Goal: Book appointment/travel/reservation

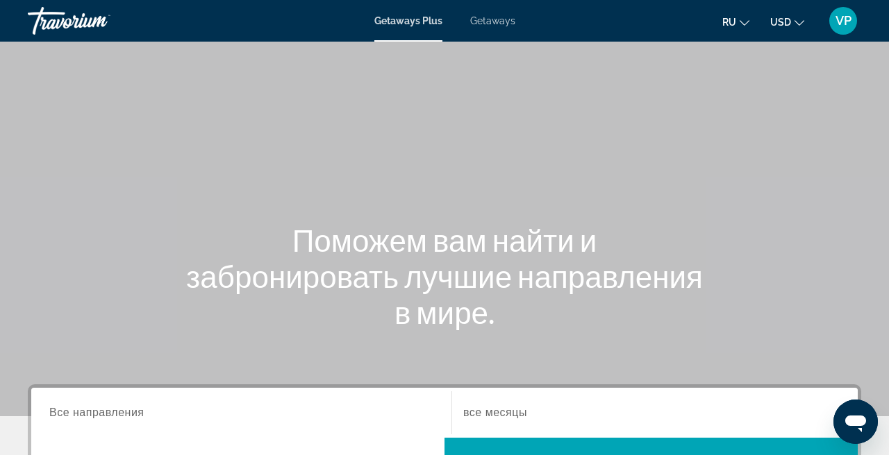
click at [498, 33] on div "Getaways Plus Getaways ru English Español Français Italiano Português русский U…" at bounding box center [444, 21] width 889 height 36
click at [494, 18] on span "Getaways" at bounding box center [492, 20] width 45 height 11
click at [494, 23] on span "Getaways" at bounding box center [492, 20] width 45 height 11
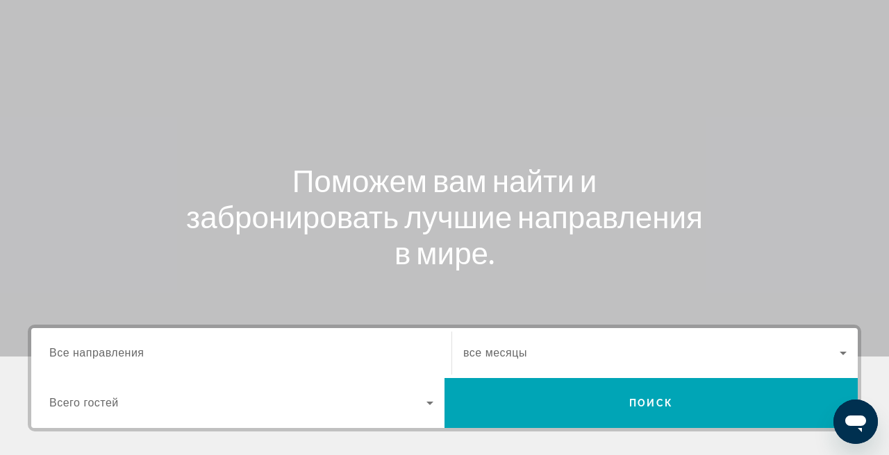
scroll to position [64, 0]
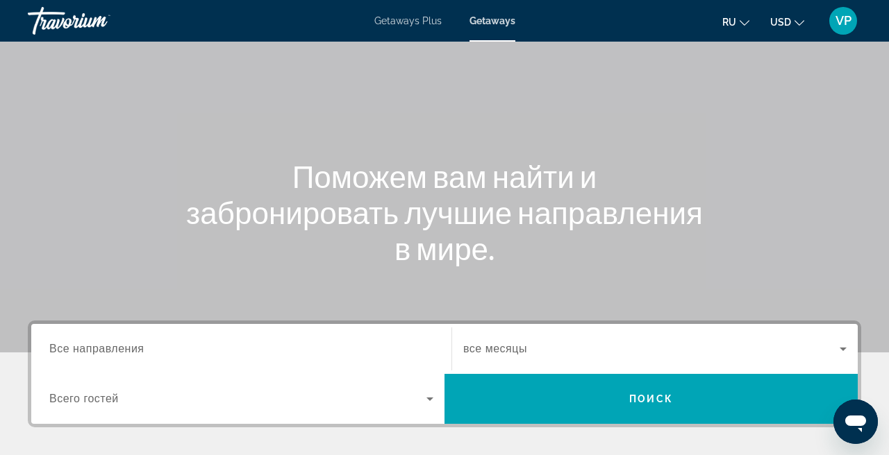
click at [403, 15] on div "Getaways Plus Getaways ru English Español Français Italiano Português русский U…" at bounding box center [444, 21] width 889 height 36
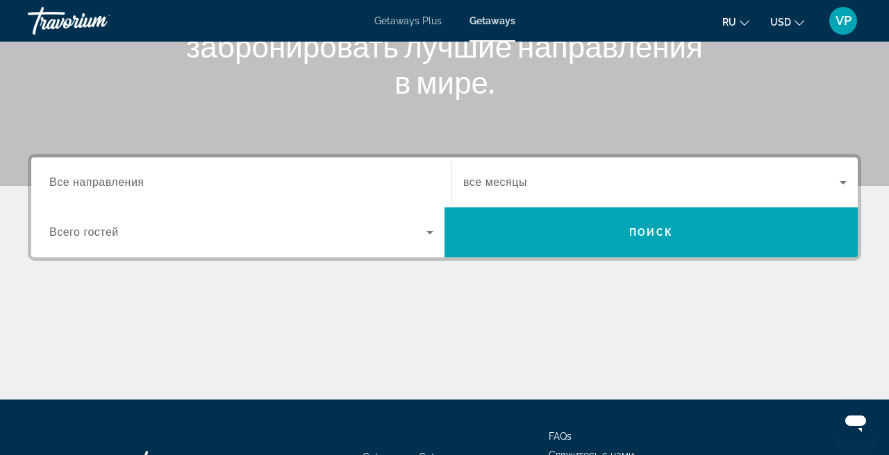
scroll to position [240, 0]
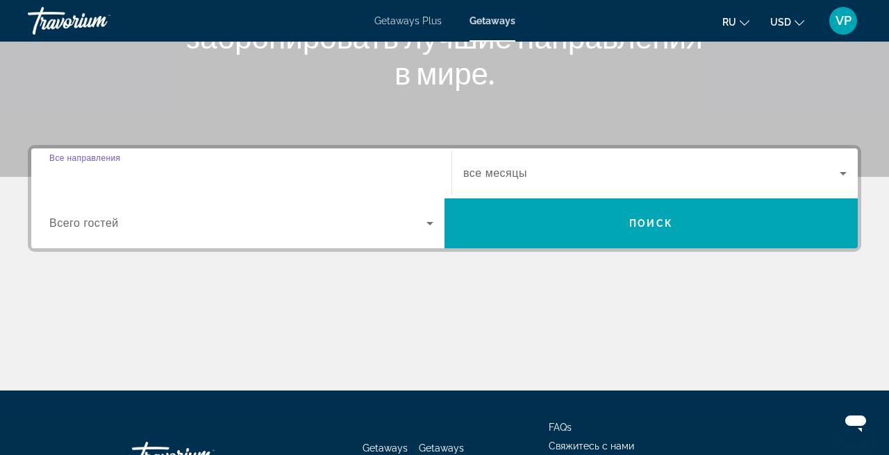
click at [203, 181] on input "Destination Все направления" at bounding box center [241, 174] width 384 height 17
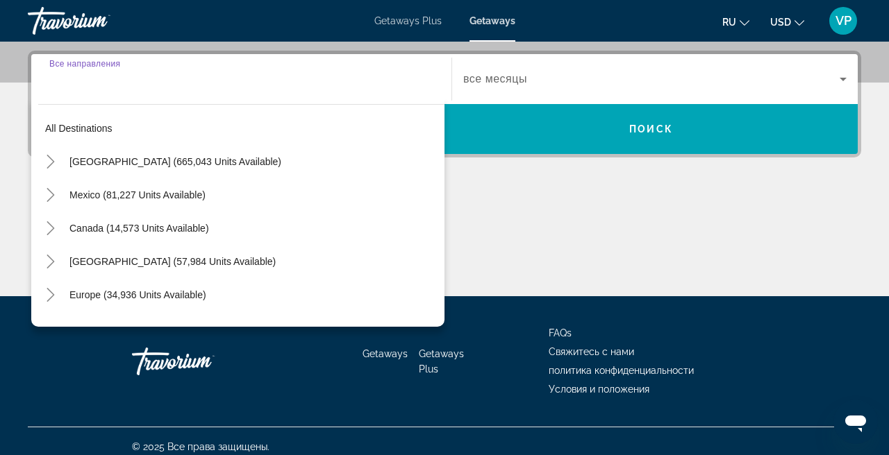
scroll to position [340, 0]
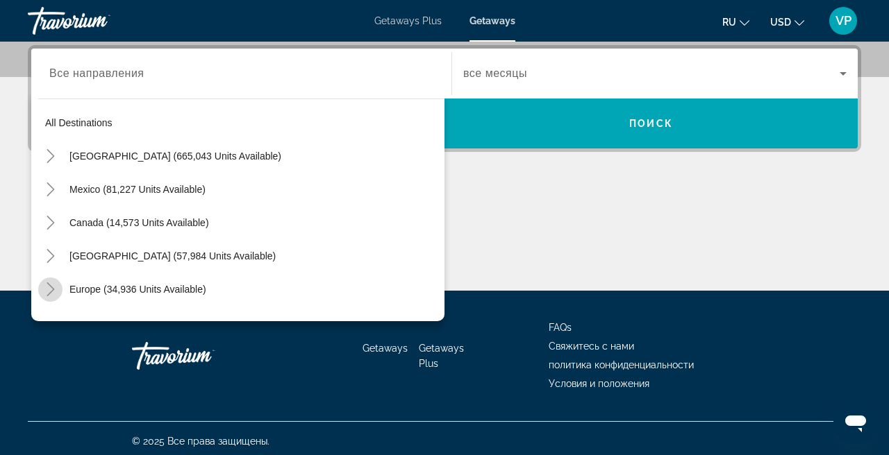
click at [49, 288] on icon "Toggle Europe (34,936 units available)" at bounding box center [51, 290] width 14 height 14
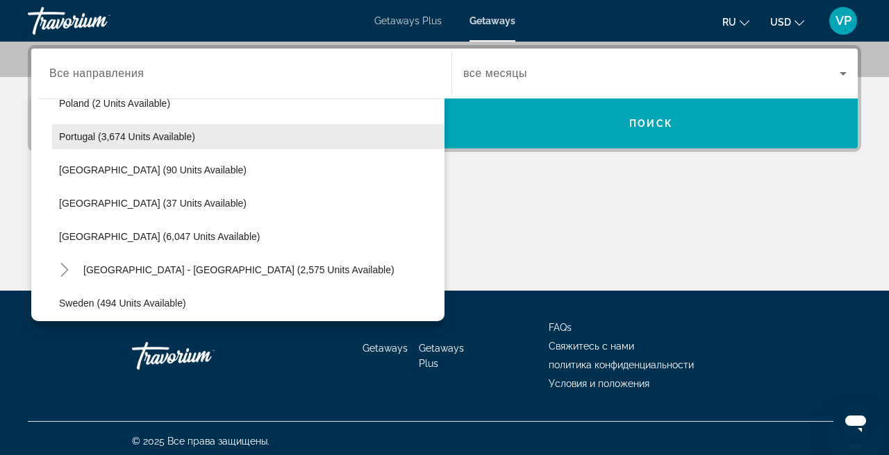
scroll to position [653, 0]
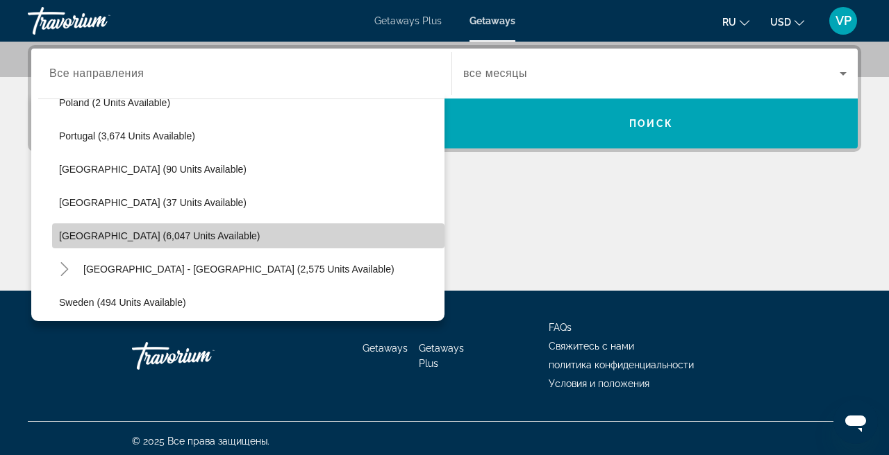
click at [109, 239] on span "Spain (6,047 units available)" at bounding box center [159, 236] width 201 height 11
type input "**********"
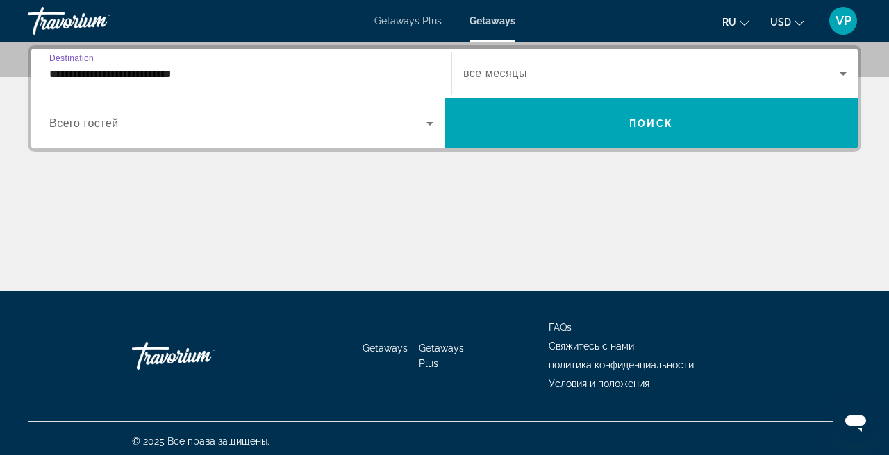
click at [549, 67] on span "Search widget" at bounding box center [651, 73] width 376 height 17
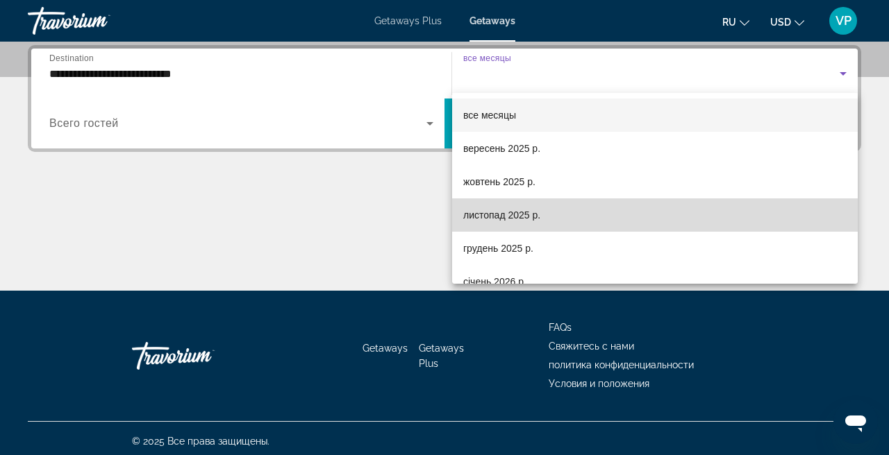
click at [496, 221] on span "листопад 2025 р." at bounding box center [501, 215] width 77 height 17
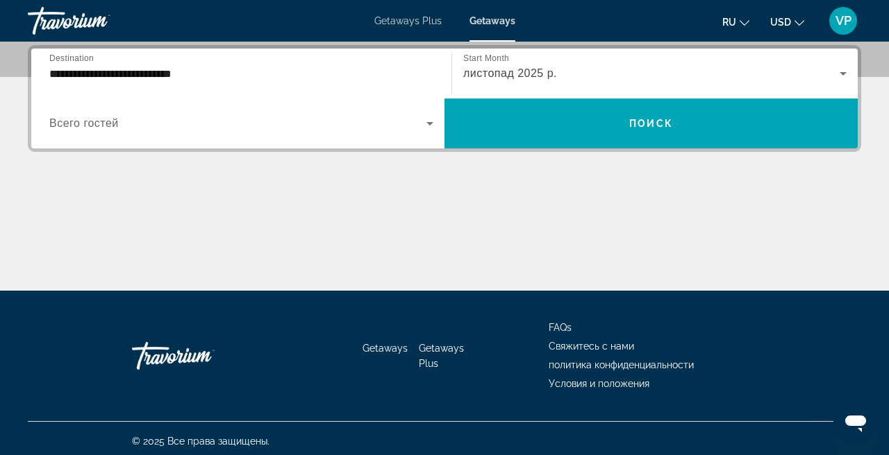
click at [224, 137] on div "Search widget" at bounding box center [241, 123] width 384 height 39
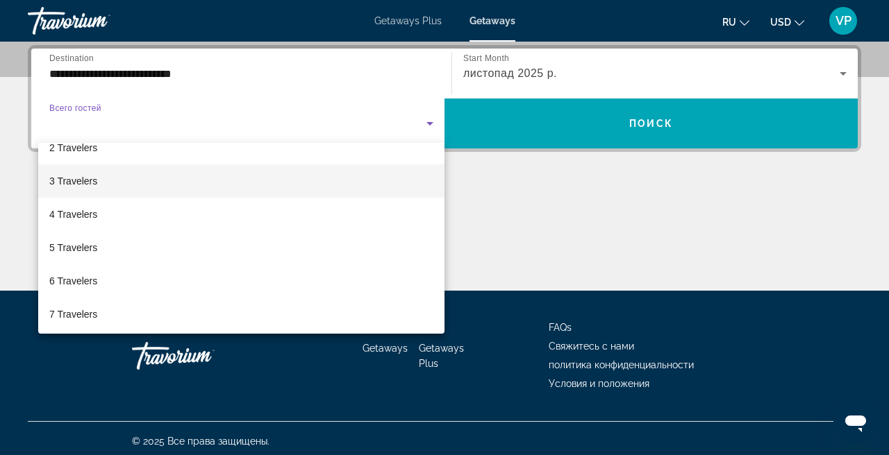
scroll to position [52, 0]
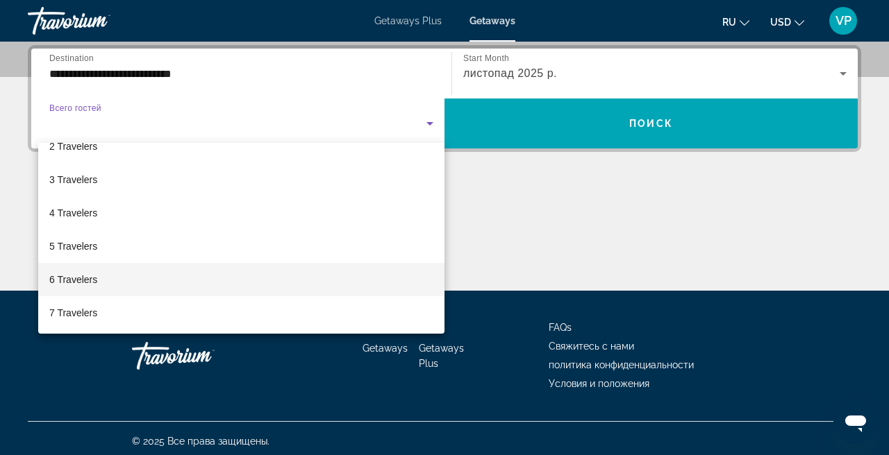
click at [108, 281] on mat-option "6 Travelers" at bounding box center [241, 279] width 406 height 33
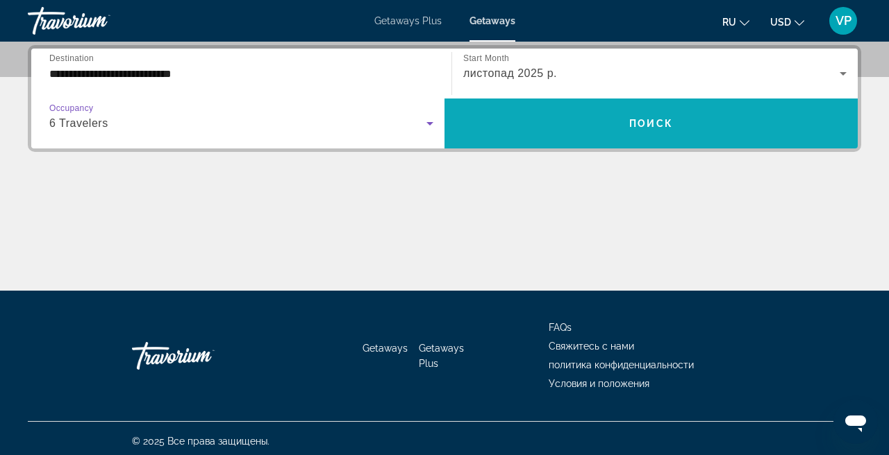
click at [505, 115] on span "Search widget" at bounding box center [650, 123] width 413 height 33
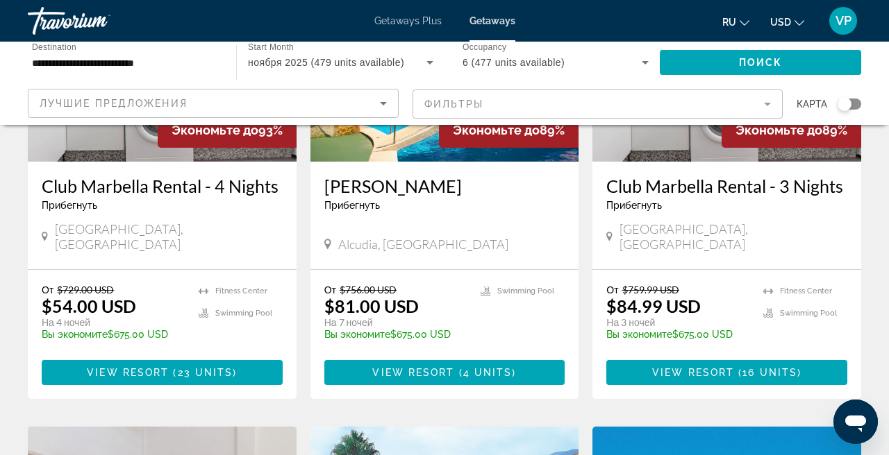
scroll to position [233, 0]
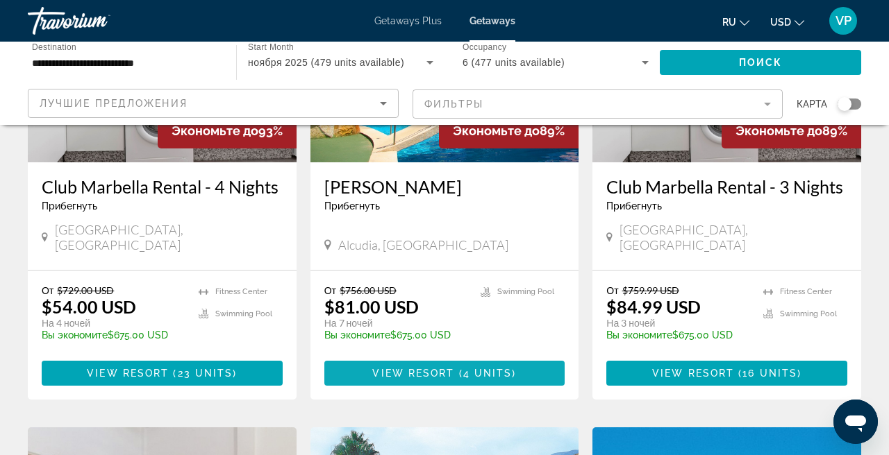
click at [457, 368] on span "Main content" at bounding box center [457, 373] width 4 height 11
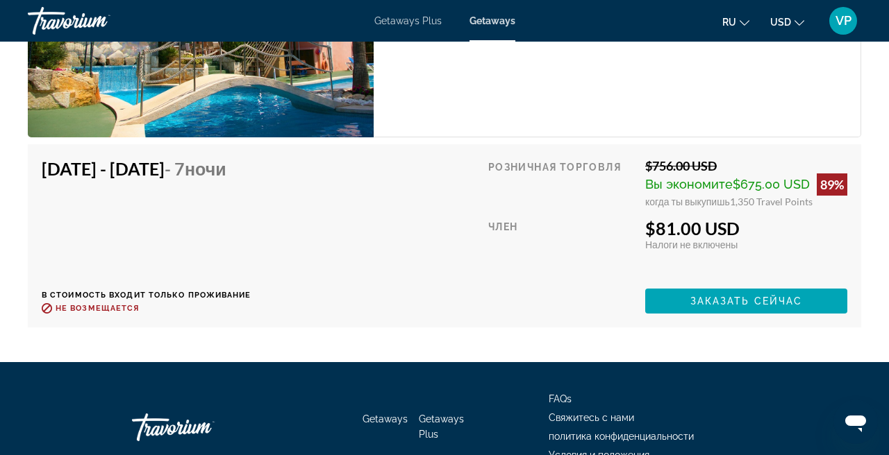
scroll to position [2867, 0]
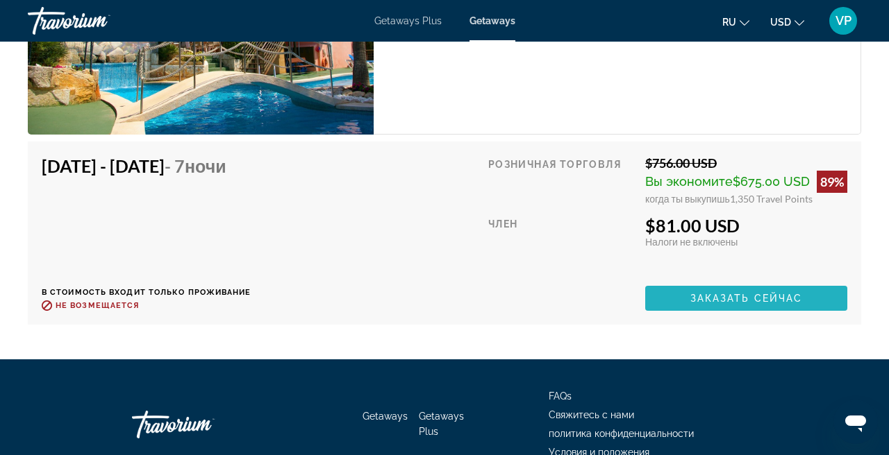
click at [723, 282] on span "Main content" at bounding box center [746, 298] width 202 height 33
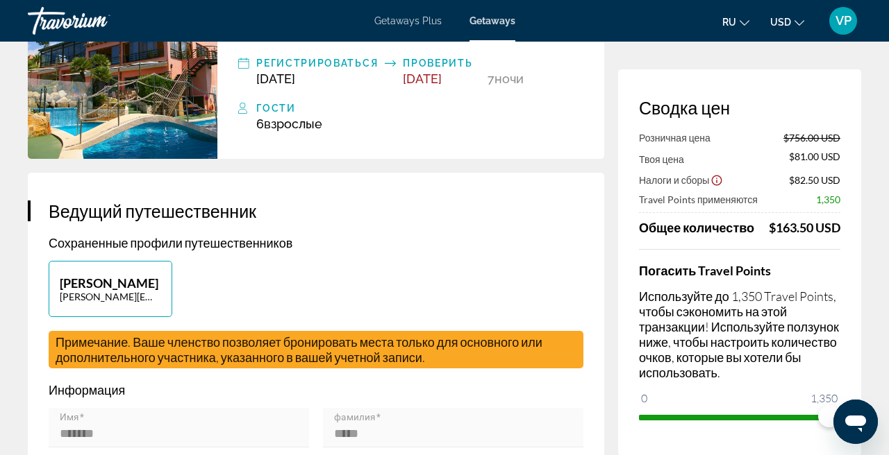
scroll to position [135, 0]
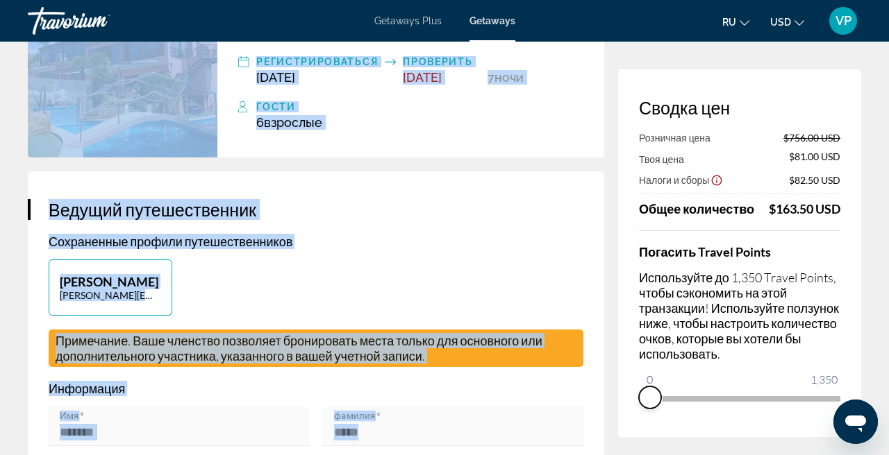
drag, startPoint x: 826, startPoint y: 419, endPoint x: 613, endPoint y: 432, distance: 212.9
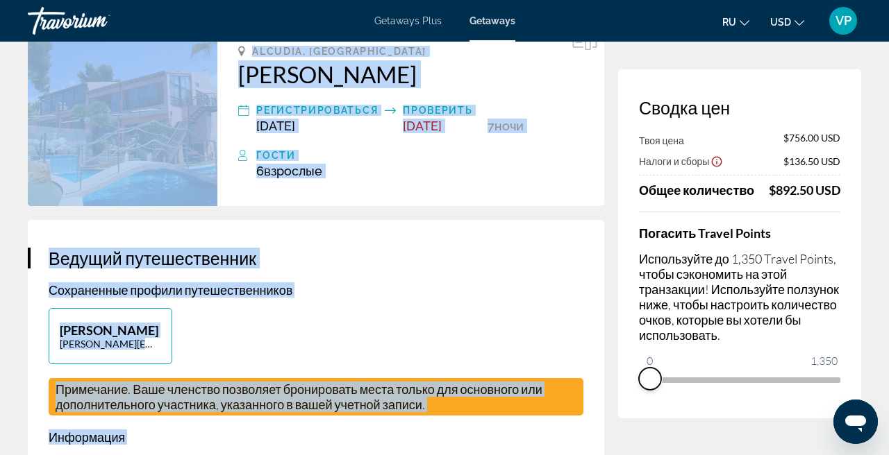
scroll to position [85, 0]
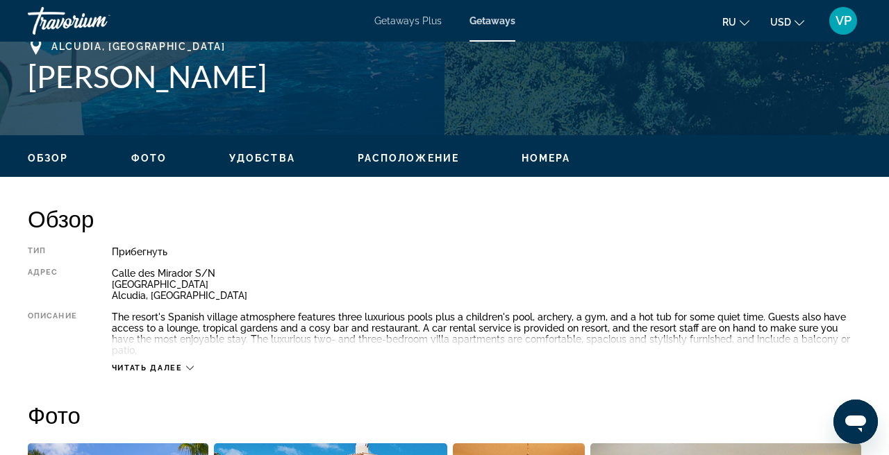
scroll to position [571, 0]
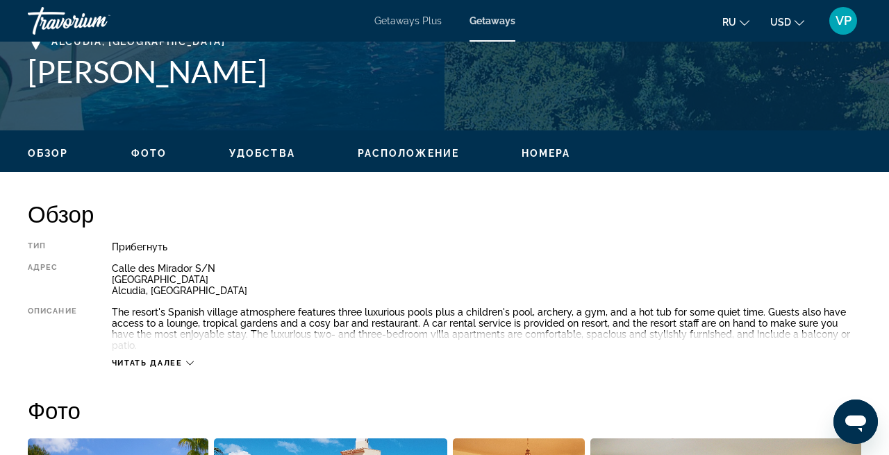
click at [236, 0] on mat-toolbar "Getaways Plus Getaways ru English Español Français Italiano Português русский U…" at bounding box center [444, 21] width 889 height 42
